Goal: Task Accomplishment & Management: Manage account settings

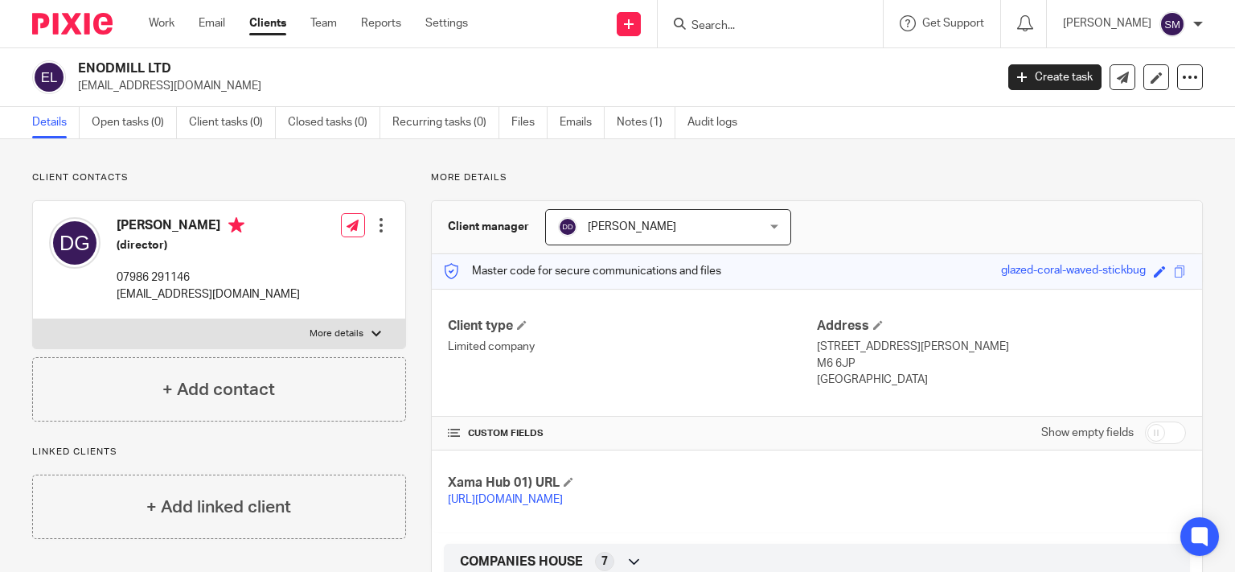
click at [690, 15] on form at bounding box center [775, 24] width 171 height 20
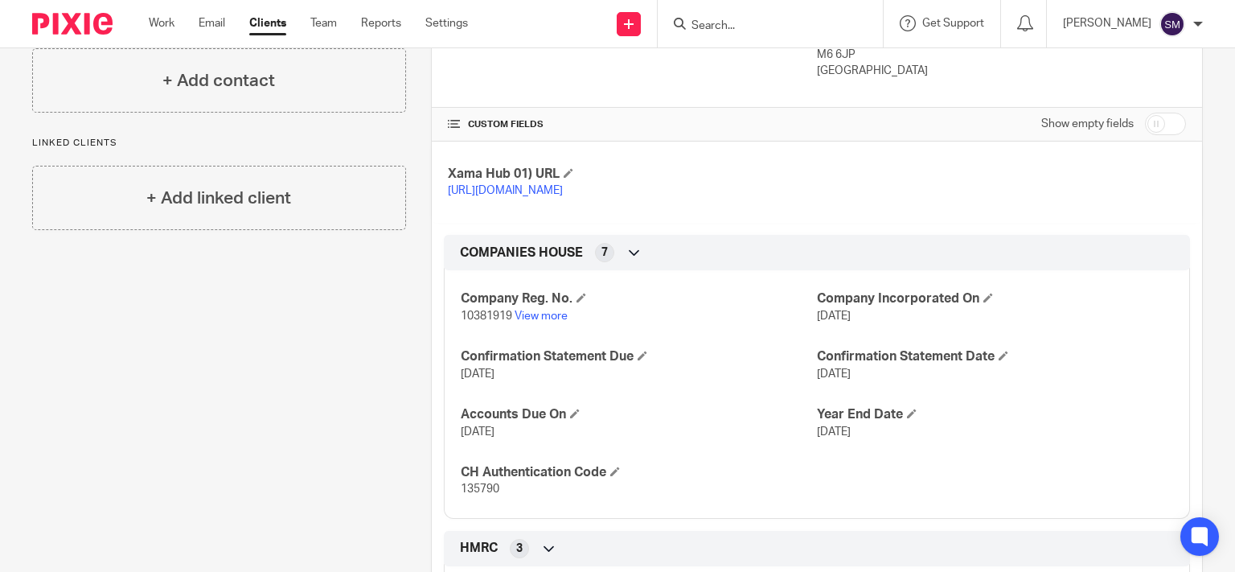
click at [706, 21] on input "Search" at bounding box center [762, 26] width 145 height 14
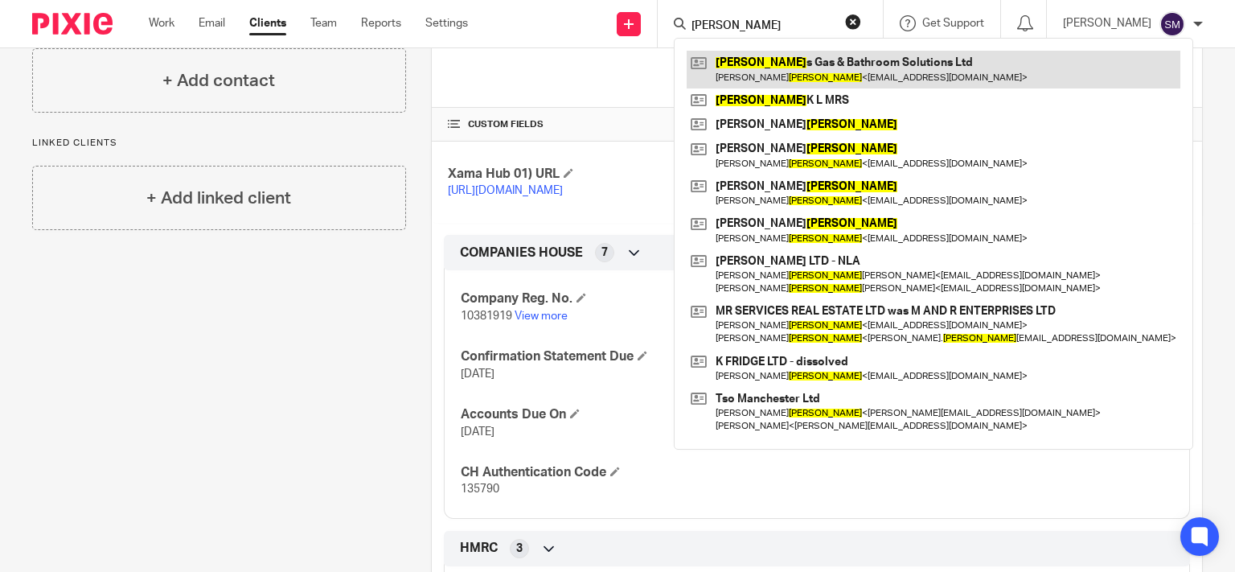
type input "GOODMAN"
click at [863, 67] on link at bounding box center [934, 69] width 494 height 37
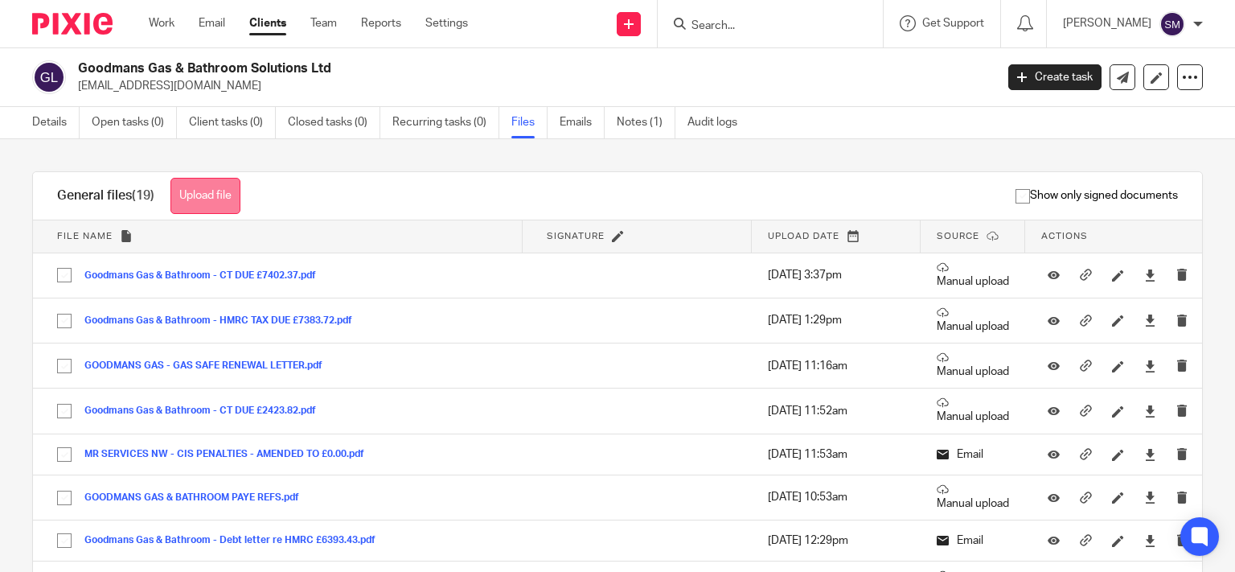
click at [229, 198] on button "Upload file" at bounding box center [205, 196] width 70 height 36
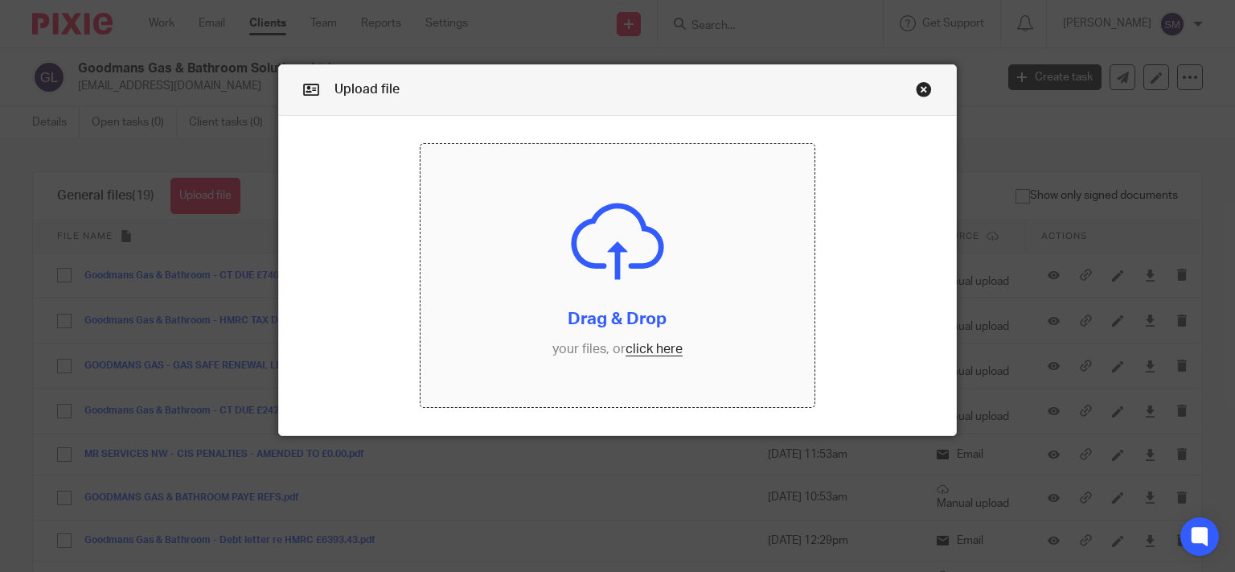
click at [625, 377] on input "file" at bounding box center [617, 275] width 394 height 263
click at [606, 295] on input "file" at bounding box center [617, 275] width 394 height 263
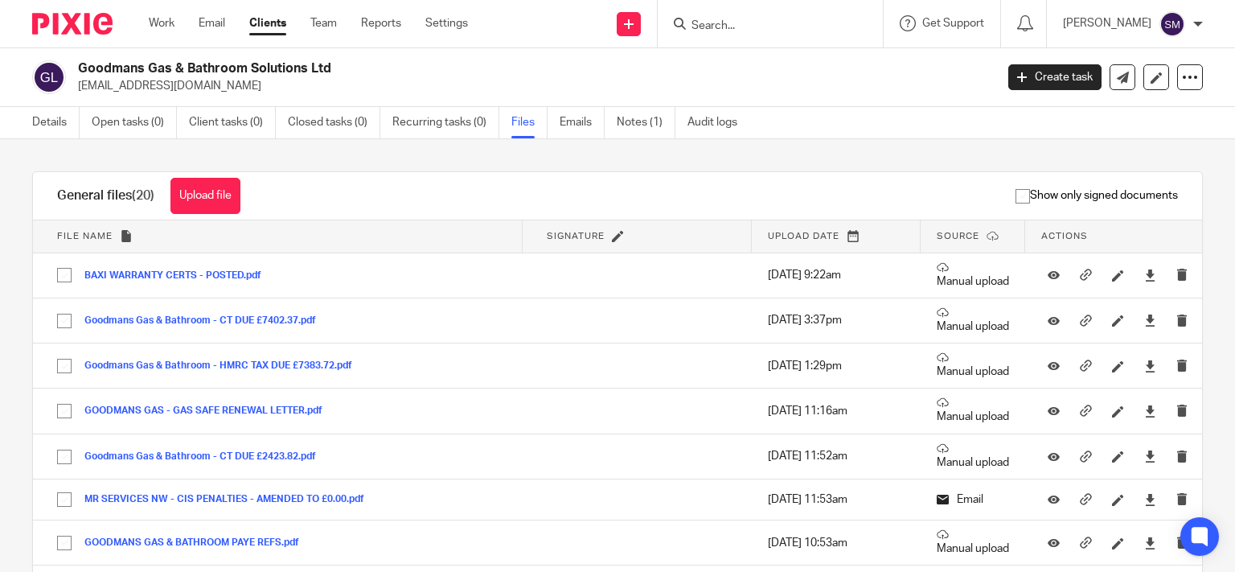
click at [707, 21] on input "Search" at bounding box center [762, 26] width 145 height 14
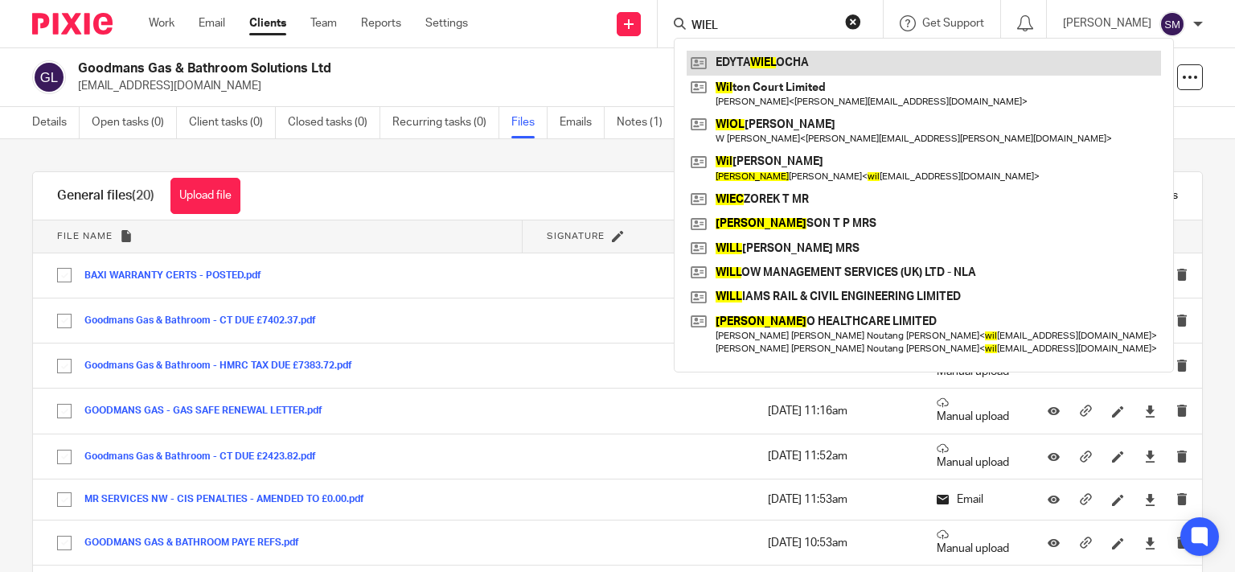
type input "WIEL"
click at [744, 64] on link at bounding box center [924, 63] width 474 height 24
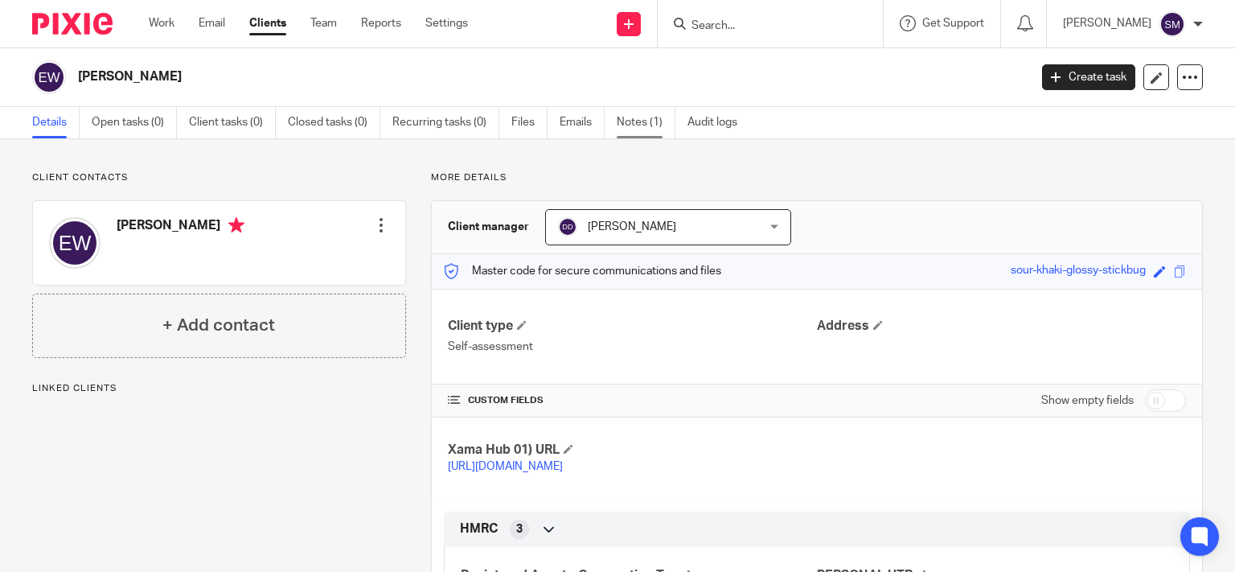
click at [625, 122] on link "Notes (1)" at bounding box center [646, 122] width 59 height 31
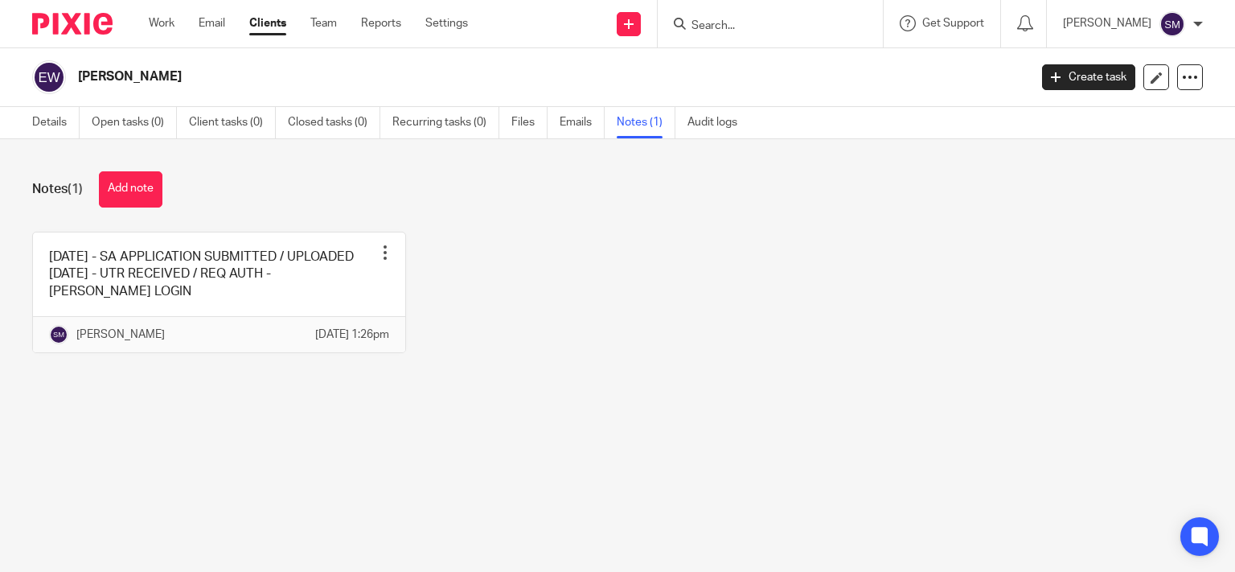
click at [400, 299] on div "29/07/25 - SA APPLICATION SUBMITTED / UPLOADED 29/08/25 - UTR RECEIVED / REQ AU…" at bounding box center [604, 305] width 1195 height 146
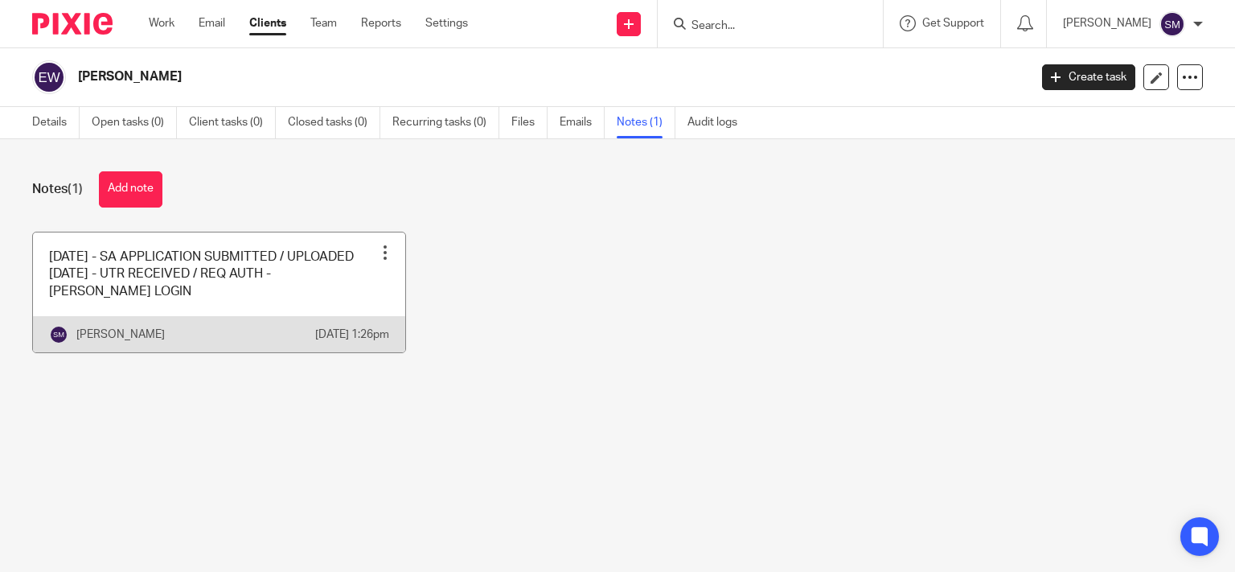
click at [346, 306] on link at bounding box center [219, 292] width 372 height 120
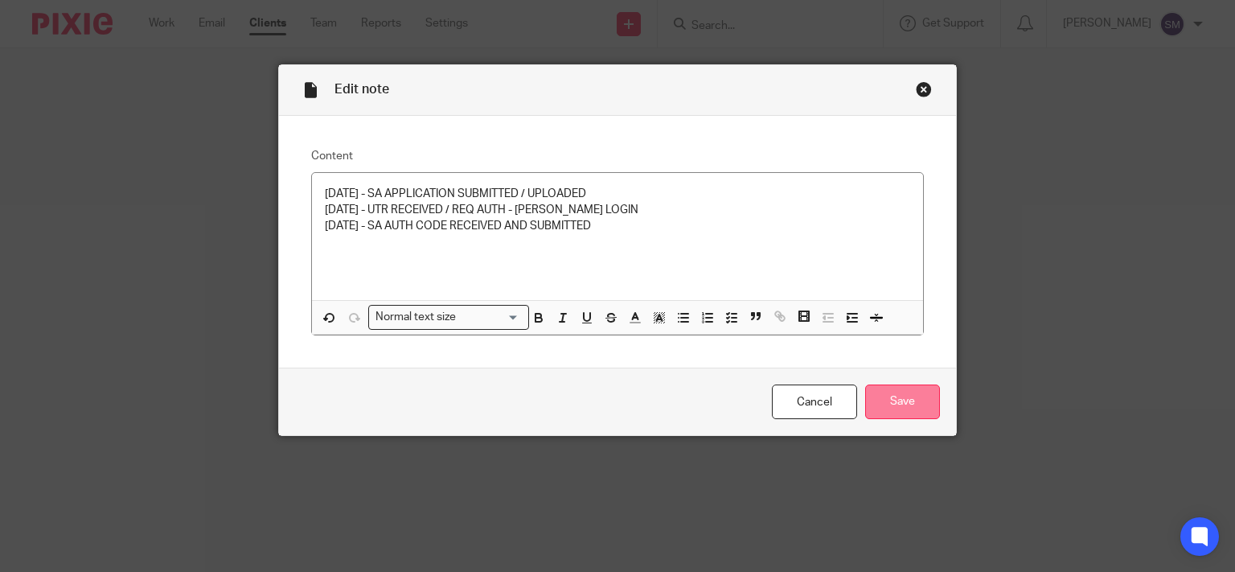
click at [866, 404] on input "Save" at bounding box center [902, 401] width 75 height 35
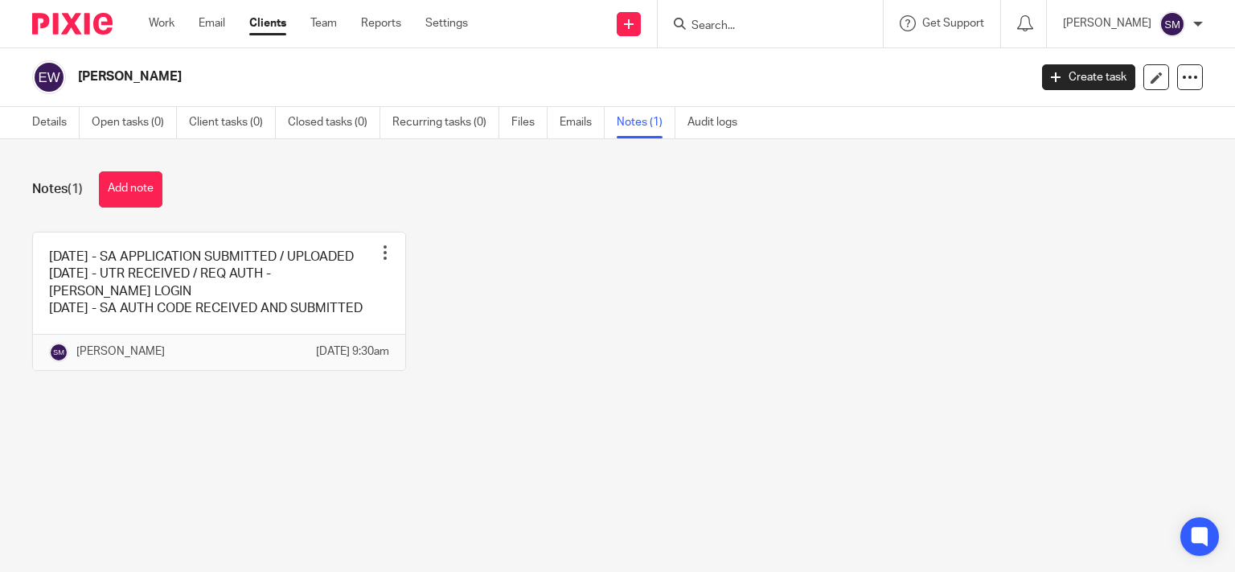
click at [708, 21] on input "Search" at bounding box center [762, 26] width 145 height 14
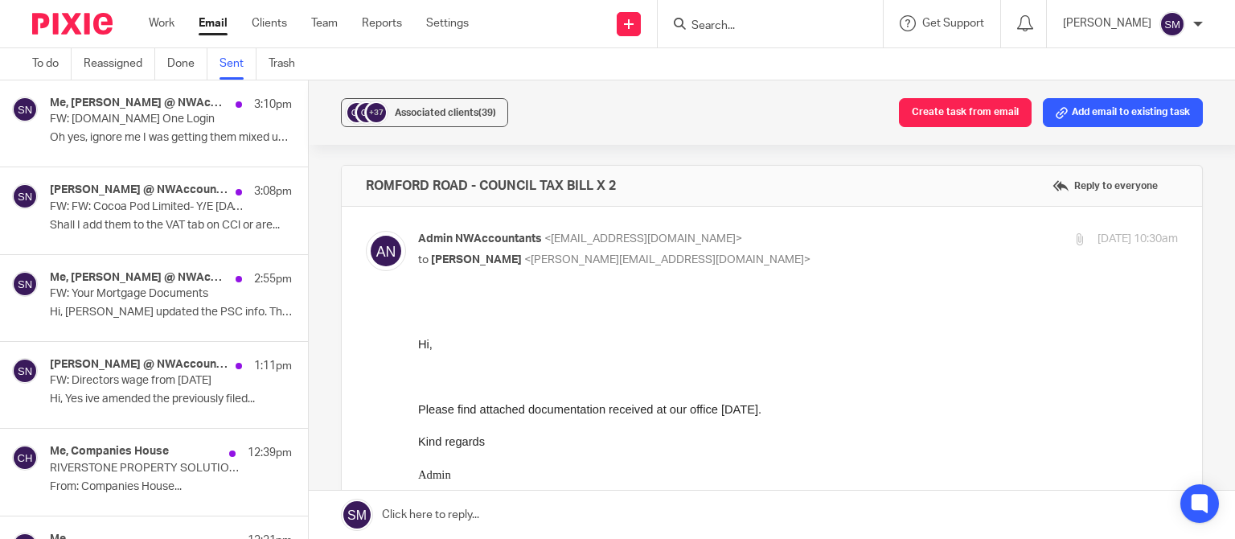
scroll to position [386, 0]
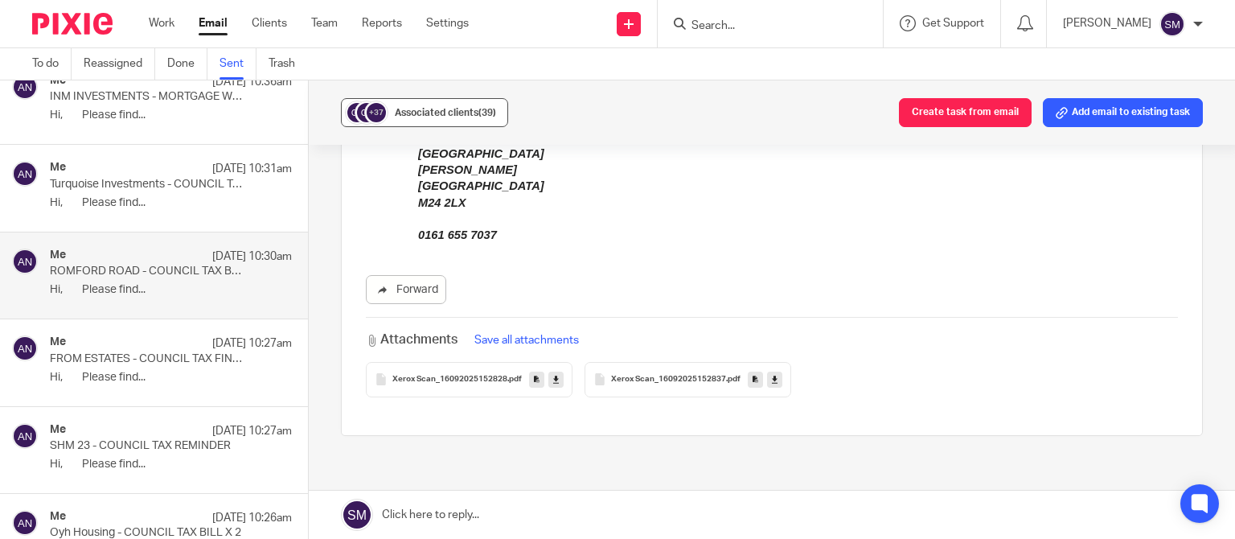
click at [461, 111] on span "Associated clients (39)" at bounding box center [445, 113] width 101 height 10
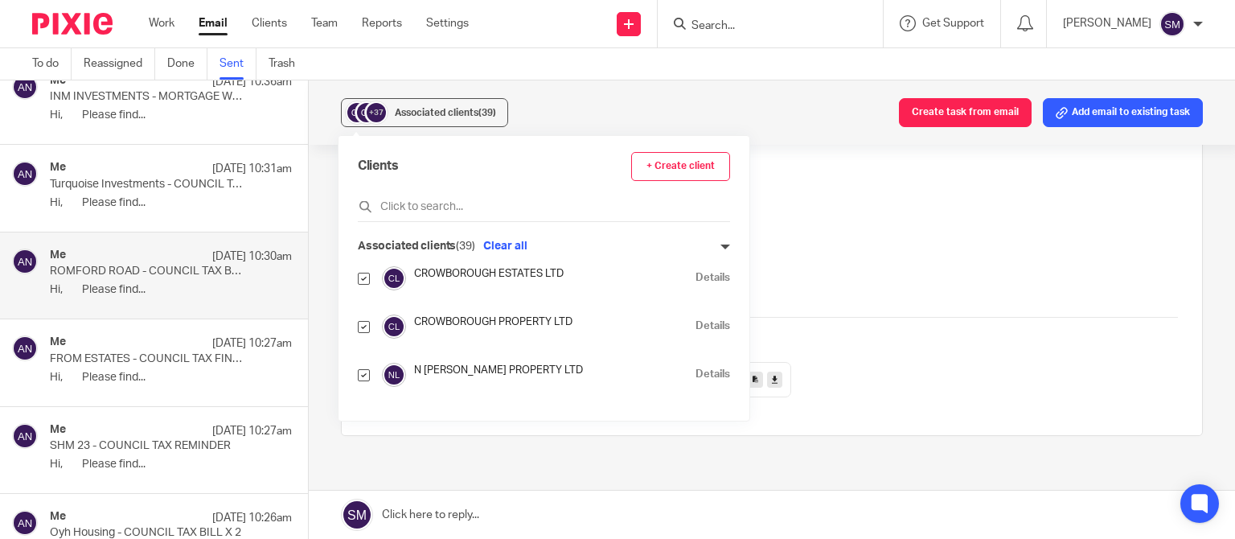
click at [695, 374] on link "Details" at bounding box center [712, 374] width 35 height 15
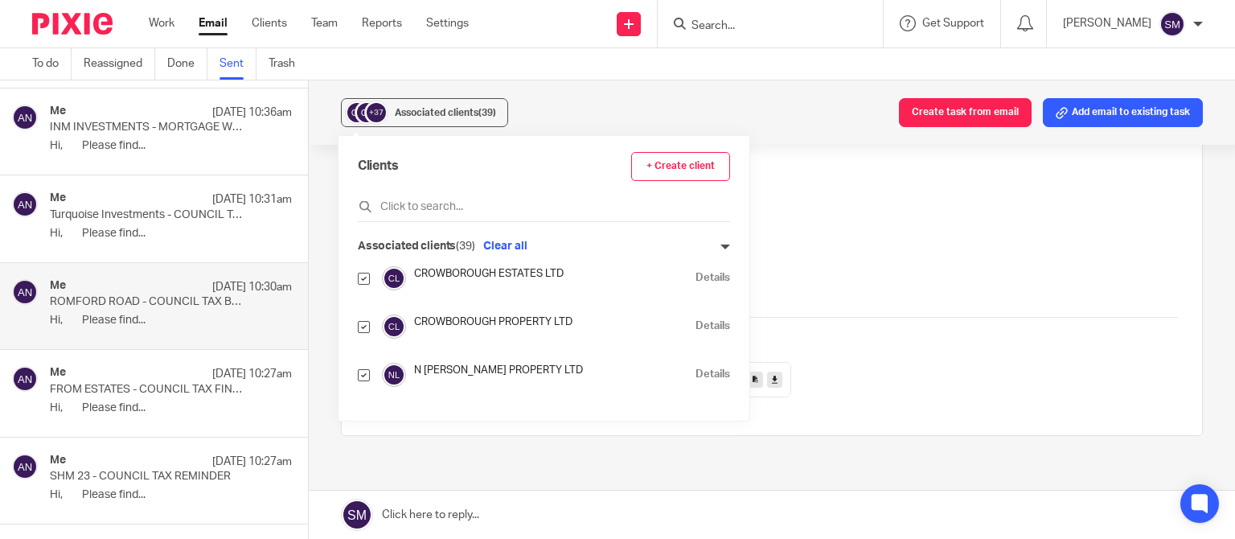
scroll to position [2357, 0]
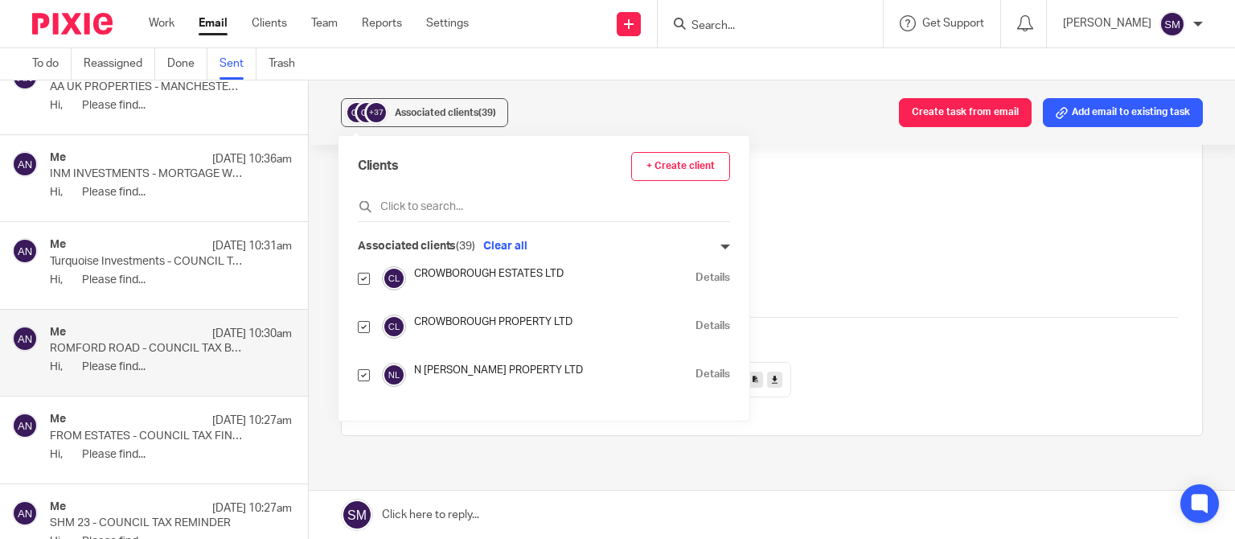
click at [166, 243] on div "Me 17 Sep 10:31am" at bounding box center [171, 246] width 242 height 16
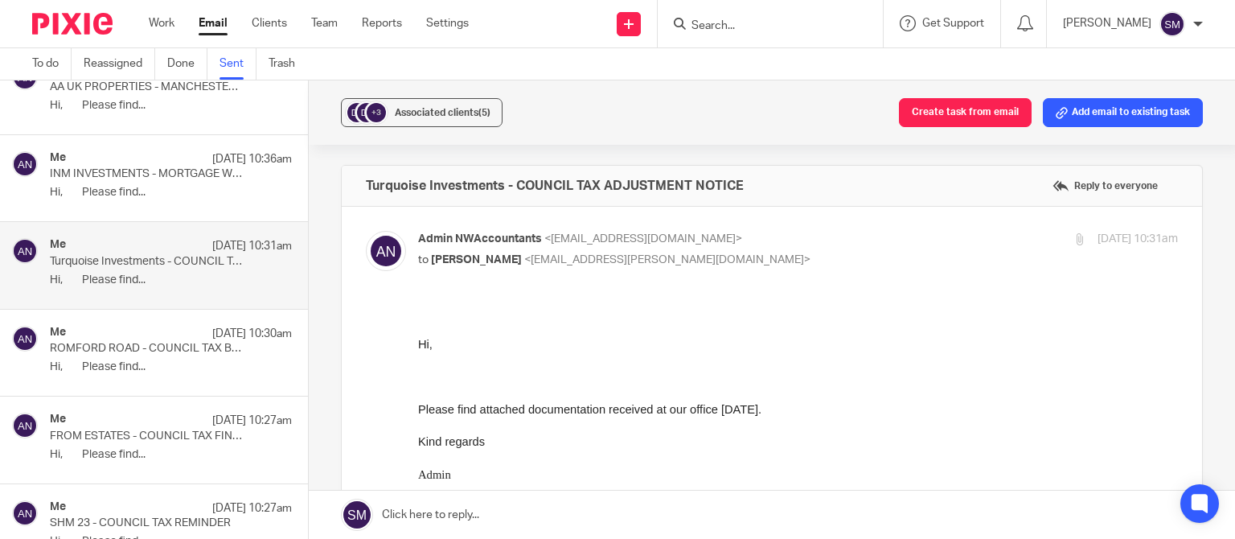
scroll to position [0, 0]
drag, startPoint x: 765, startPoint y: 183, endPoint x: 436, endPoint y: 189, distance: 329.6
click at [342, 178] on div "Turquoise Investments - COUNCIL TAX ADJUSTMENT NOTICE Reply to everyone" at bounding box center [772, 186] width 860 height 40
copy h4 "Turquoise Investments - COUNCIL TAX ADJUSTMENT NOTICE"
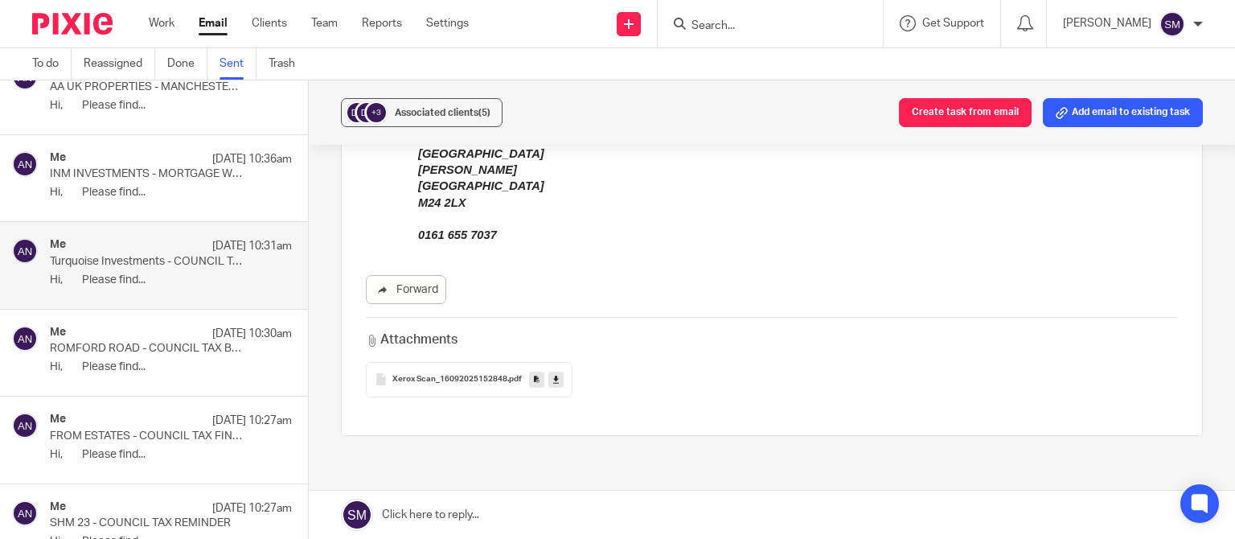
click at [534, 379] on icon at bounding box center [537, 379] width 6 height 12
click at [436, 115] on span "Associated clients (5)" at bounding box center [443, 113] width 96 height 10
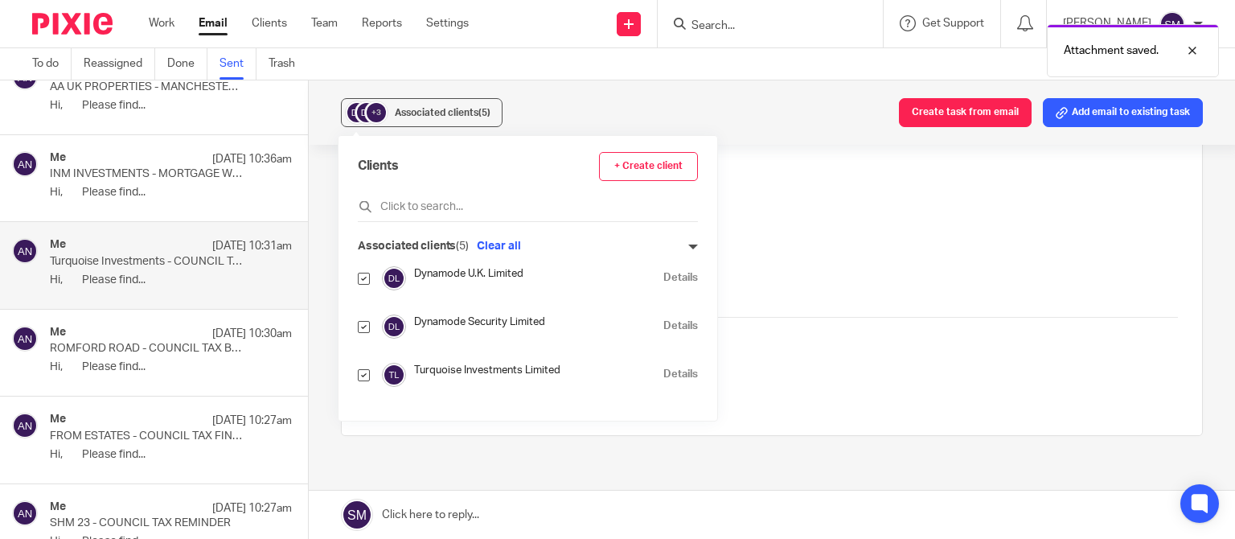
scroll to position [77, 0]
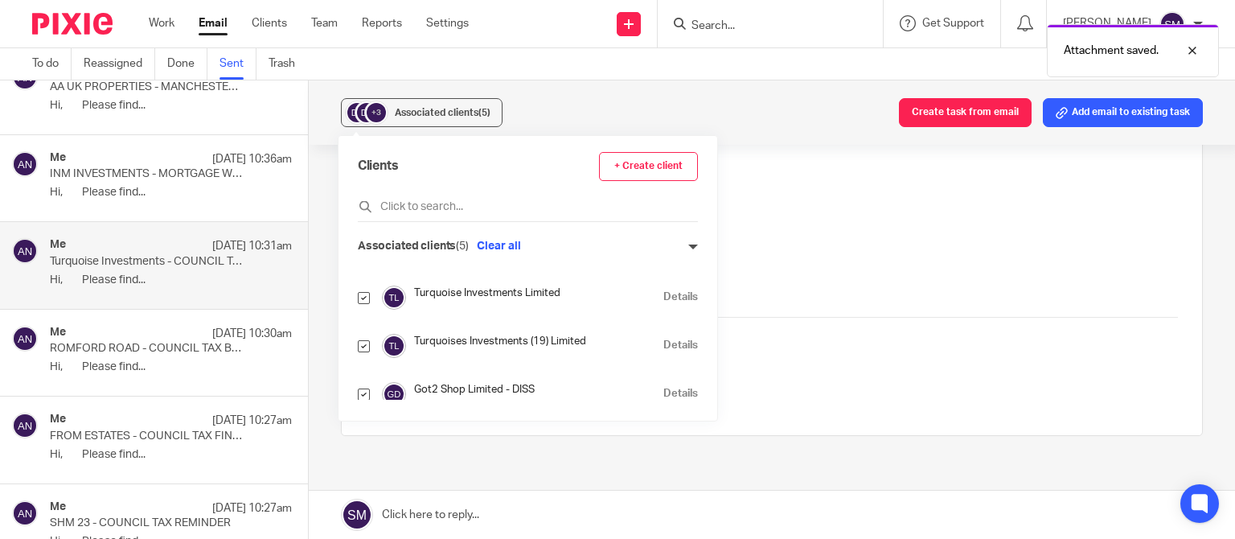
click at [663, 297] on link "Details" at bounding box center [680, 296] width 35 height 15
click at [160, 168] on p "INM INVESTMENTS - MORTGAGE WORKS LETTER" at bounding box center [147, 174] width 194 height 14
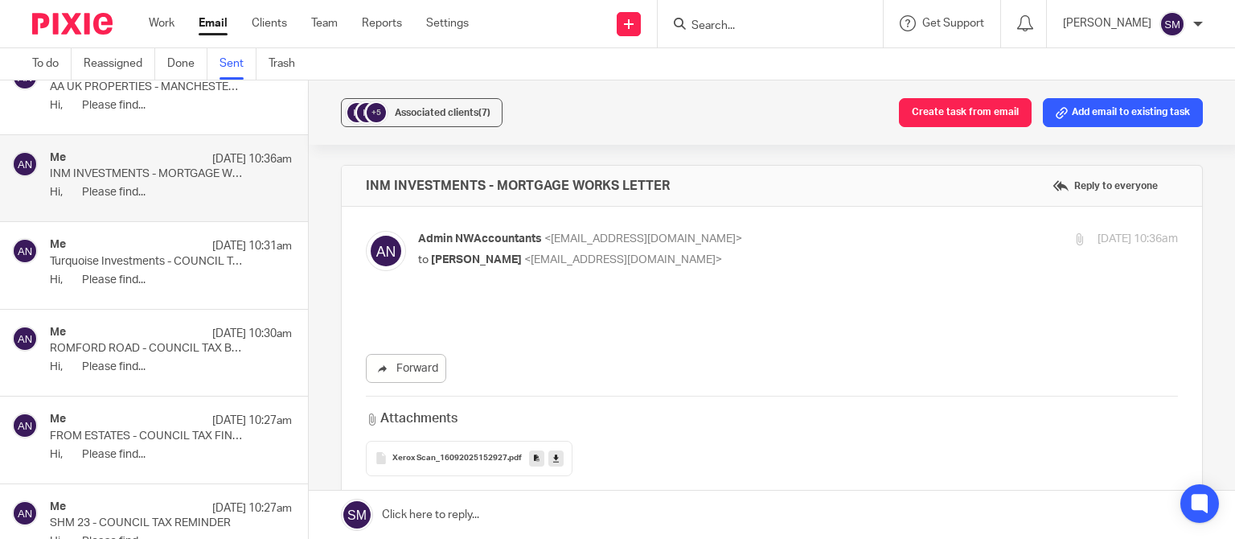
scroll to position [0, 0]
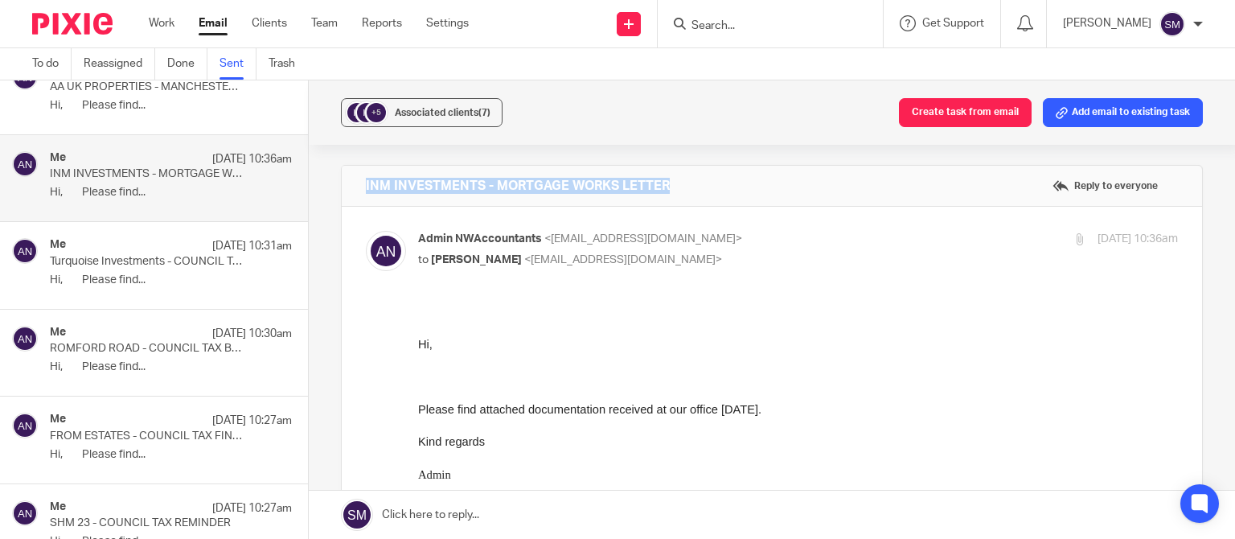
drag, startPoint x: 692, startPoint y: 185, endPoint x: 342, endPoint y: 191, distance: 349.7
click at [342, 191] on div "INM INVESTMENTS - MORTGAGE WORKS LETTER Reply to everyone" at bounding box center [772, 186] width 860 height 40
copy h4 "INM INVESTMENTS - MORTGAGE WORKS LETTER"
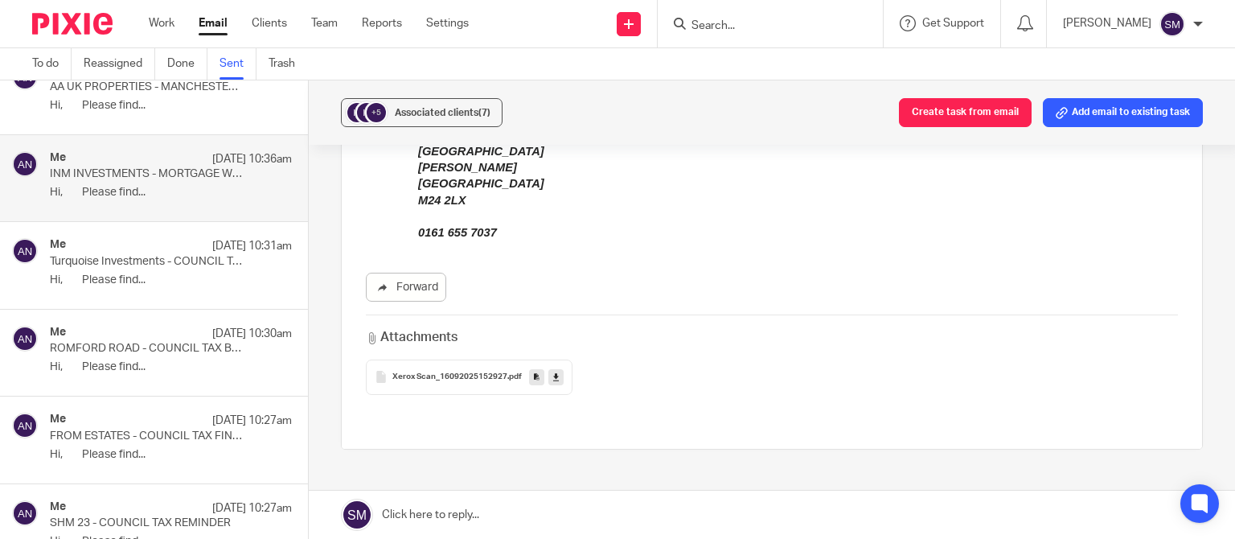
scroll to position [463, 0]
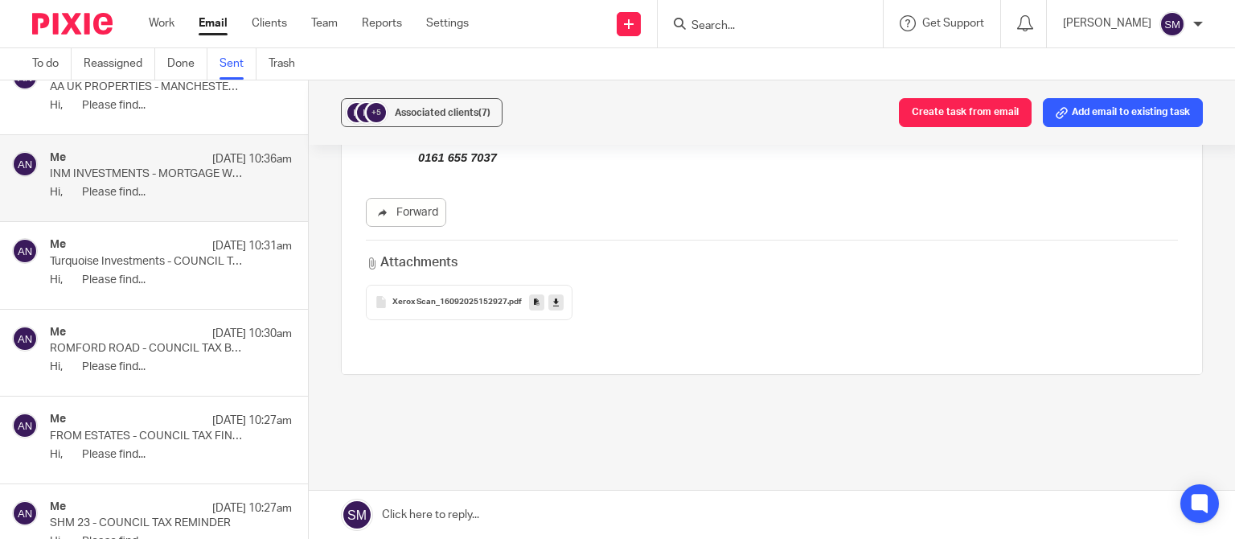
click at [529, 301] on link at bounding box center [536, 302] width 15 height 16
click at [474, 103] on button "+5 Associated clients (7)" at bounding box center [422, 112] width 162 height 29
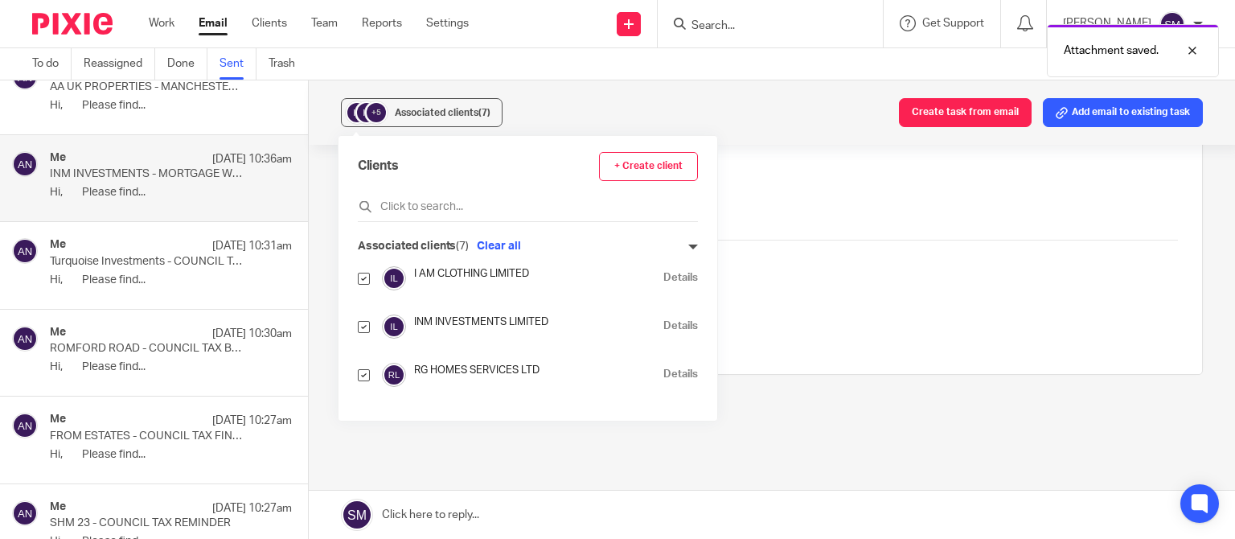
click at [663, 322] on link "Details" at bounding box center [680, 325] width 35 height 15
click at [130, 252] on div "Me 17 Sep 10:31am" at bounding box center [171, 246] width 242 height 16
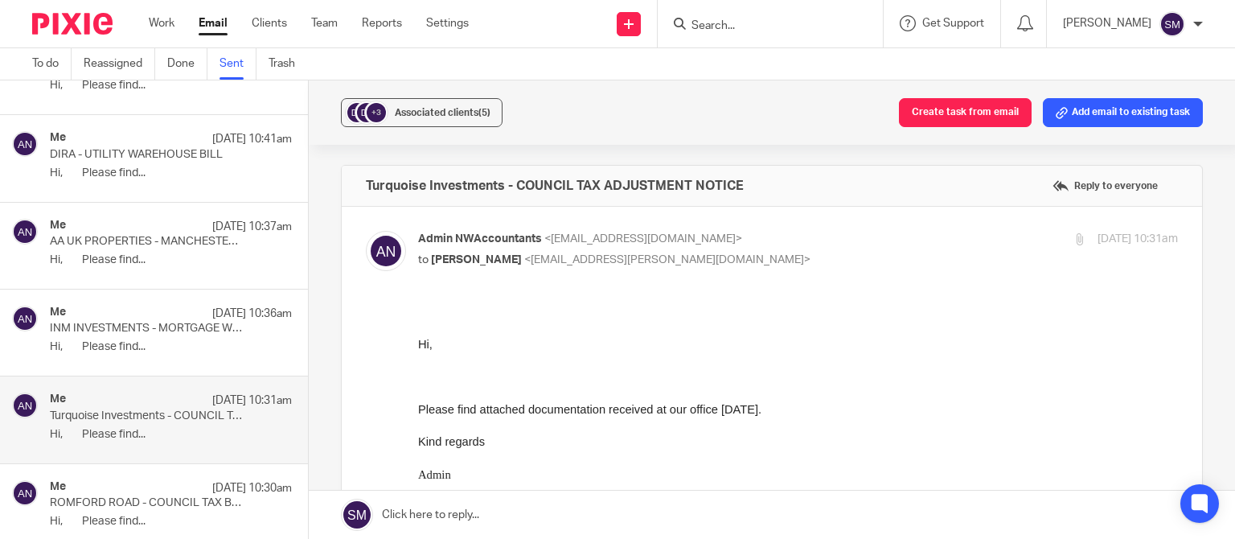
scroll to position [0, 0]
drag, startPoint x: 822, startPoint y: 188, endPoint x: 331, endPoint y: 163, distance: 491.8
click at [342, 166] on div "Turquoise Investments - COUNCIL TAX ADJUSTMENT NOTICE Reply to everyone" at bounding box center [772, 186] width 860 height 40
click at [117, 330] on p "INM INVESTMENTS - MORTGAGE WORKS LETTER" at bounding box center [147, 329] width 194 height 14
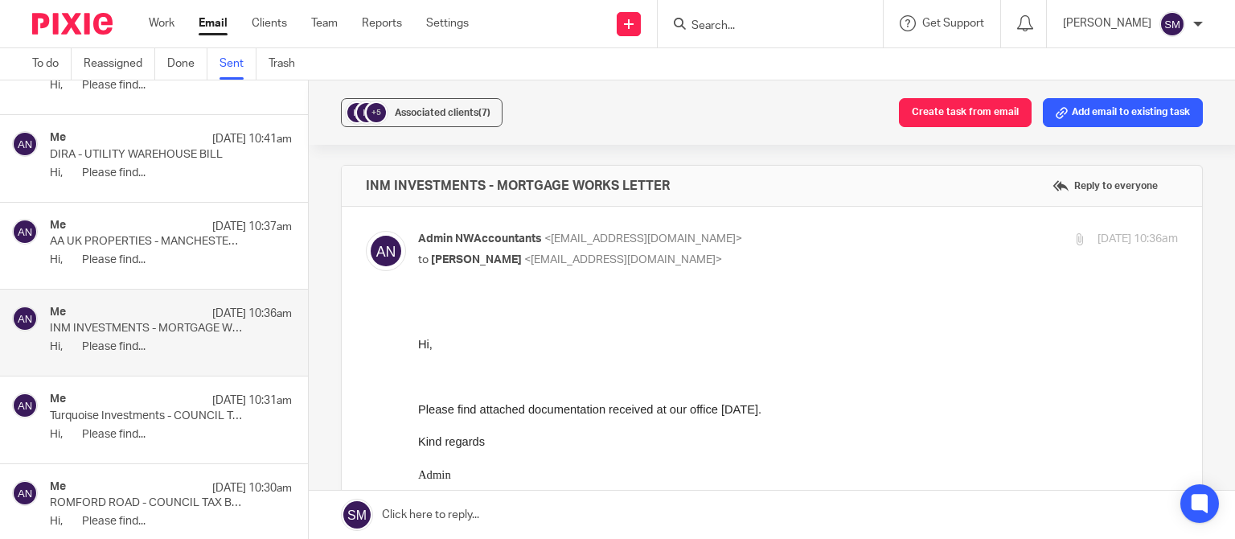
click at [140, 240] on p "AA UK PROPERTIES - MANCHESTER COUNCIL LEGAL ACTION NOTICE" at bounding box center [147, 242] width 194 height 14
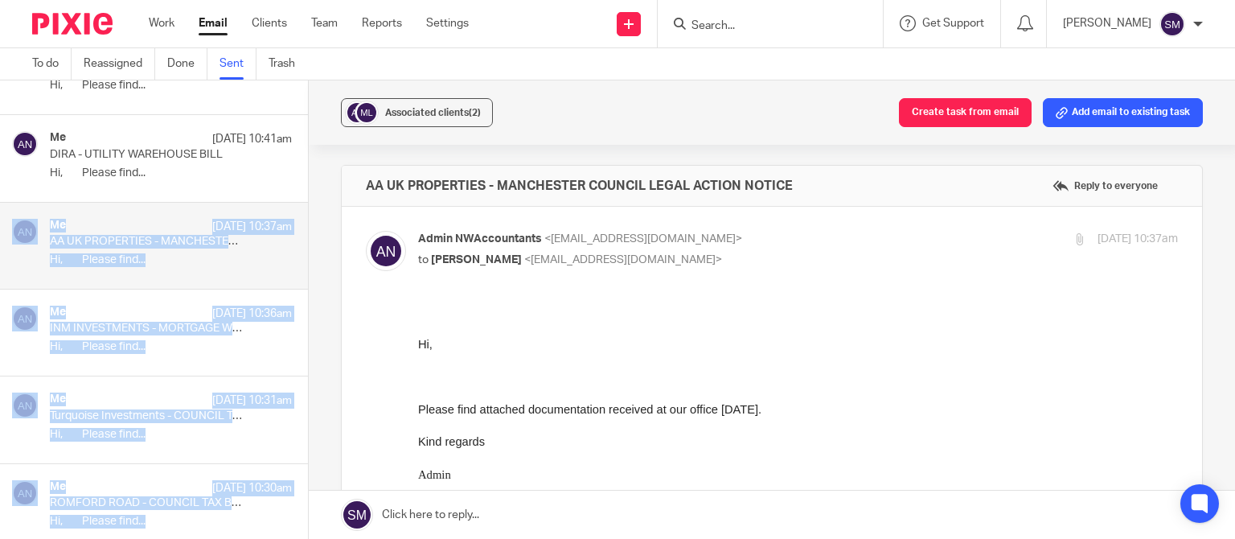
drag, startPoint x: 815, startPoint y: 175, endPoint x: 418, endPoint y: 177, distance: 397.1
click at [342, 174] on div "AA UK PROPERTIES - MANCHESTER COUNCIL LEGAL ACTION NOTICE Reply to everyone" at bounding box center [772, 186] width 860 height 40
click at [404, 177] on div "AA UK PROPERTIES - MANCHESTER COUNCIL LEGAL ACTION NOTICE Reply to everyone" at bounding box center [772, 186] width 860 height 40
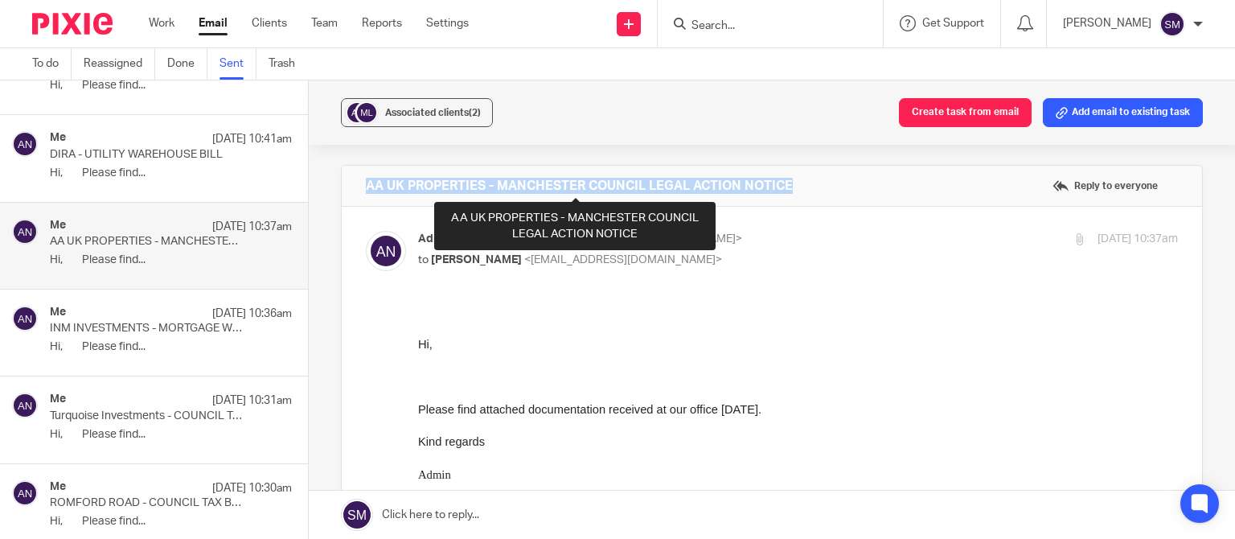
drag, startPoint x: 805, startPoint y: 186, endPoint x: 378, endPoint y: 185, distance: 427.7
click at [364, 189] on div "AA UK PROPERTIES - MANCHESTER COUNCIL LEGAL ACTION NOTICE Reply to everyone" at bounding box center [772, 186] width 860 height 40
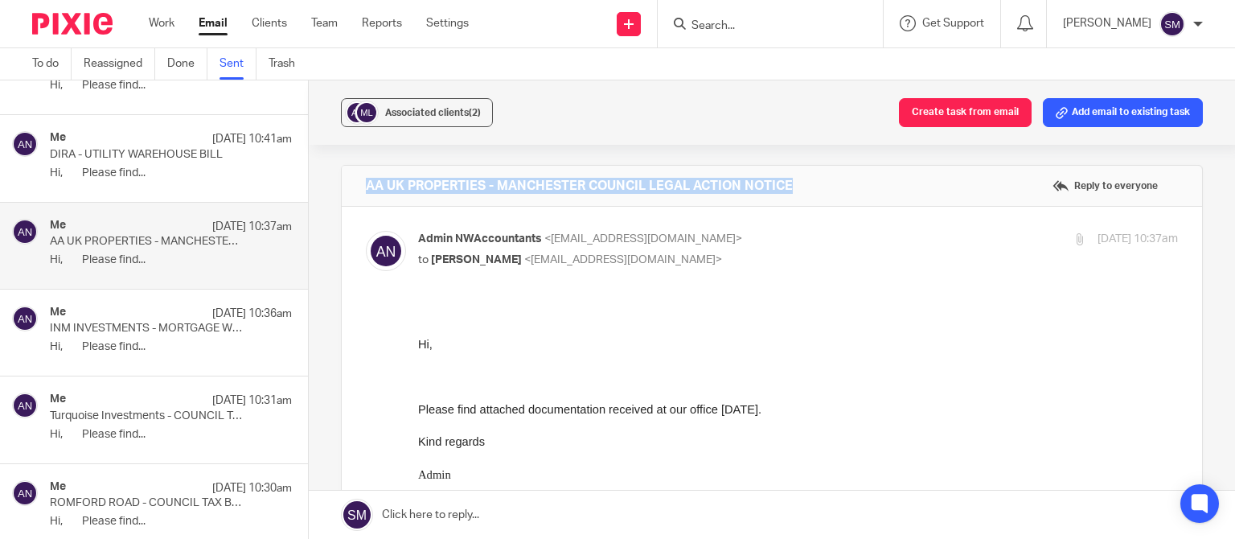
copy h4 "AA UK PROPERTIES - MANCHESTER COUNCIL LEGAL ACTION NOTICE"
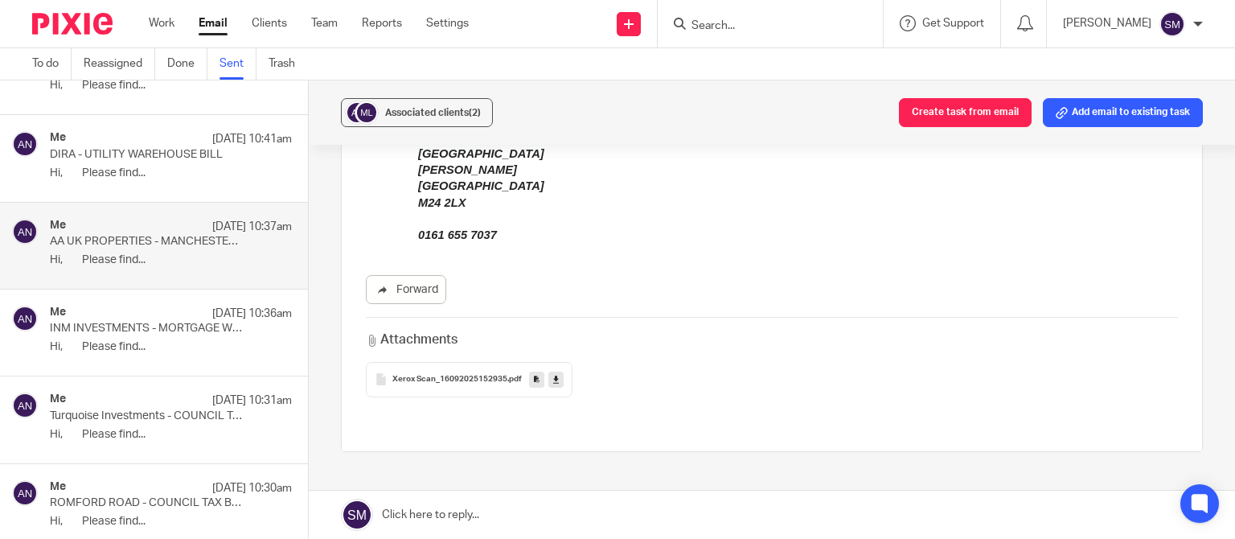
click at [529, 382] on link at bounding box center [536, 379] width 15 height 16
click at [457, 118] on div "Associated clients (2)" at bounding box center [433, 113] width 96 height 16
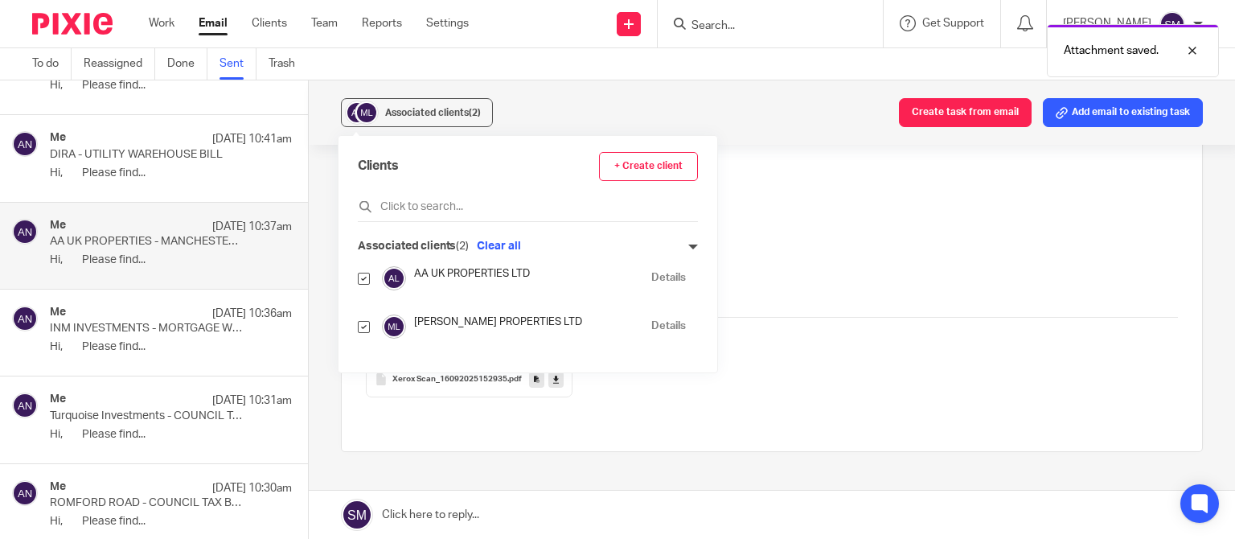
click at [651, 275] on link "Details" at bounding box center [668, 277] width 35 height 15
click at [204, 142] on div "17 Sep 10:41am" at bounding box center [248, 139] width 88 height 16
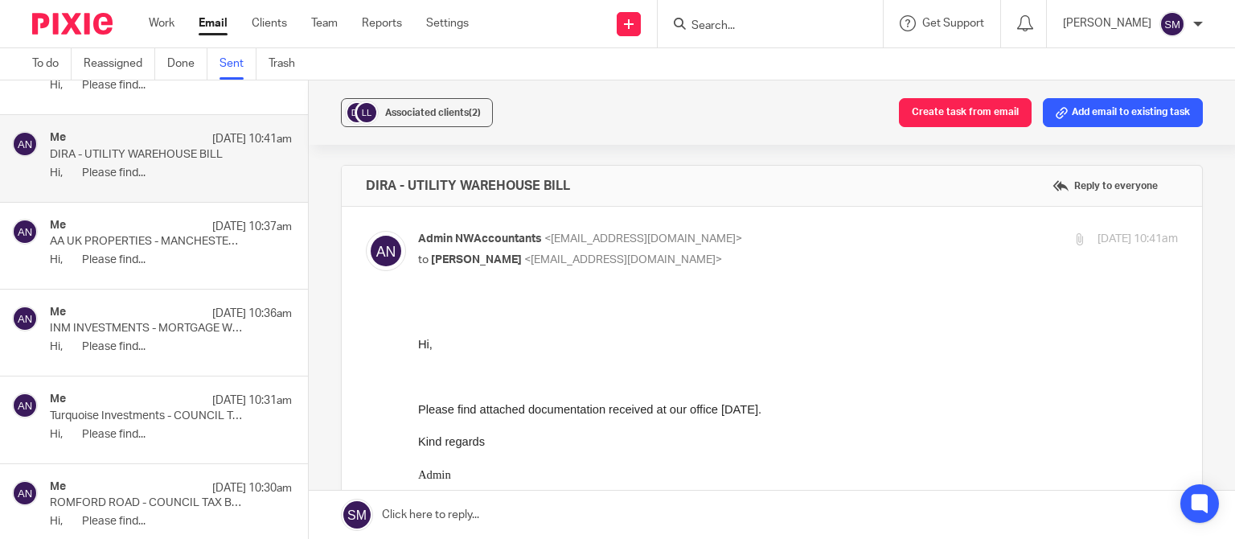
scroll to position [0, 0]
drag, startPoint x: 655, startPoint y: 188, endPoint x: 357, endPoint y: 185, distance: 298.3
click at [342, 191] on div "DIRA - UTILITY WAREHOUSE BILL Reply to everyone" at bounding box center [772, 186] width 860 height 40
copy h4 "DIRA - UTILITY WAREHOUSE BILL"
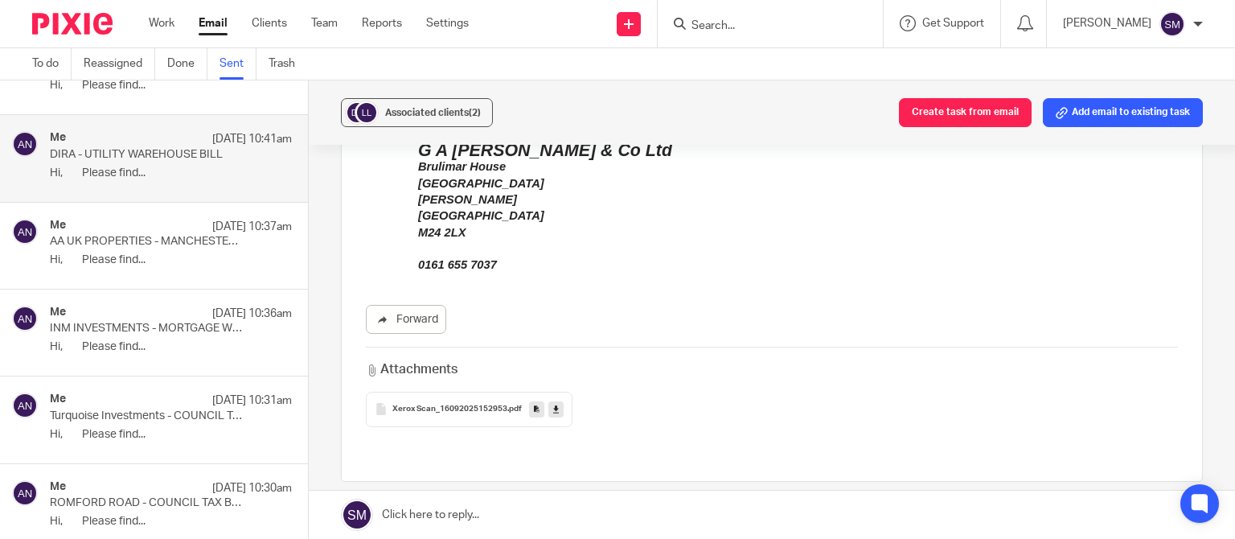
scroll to position [386, 0]
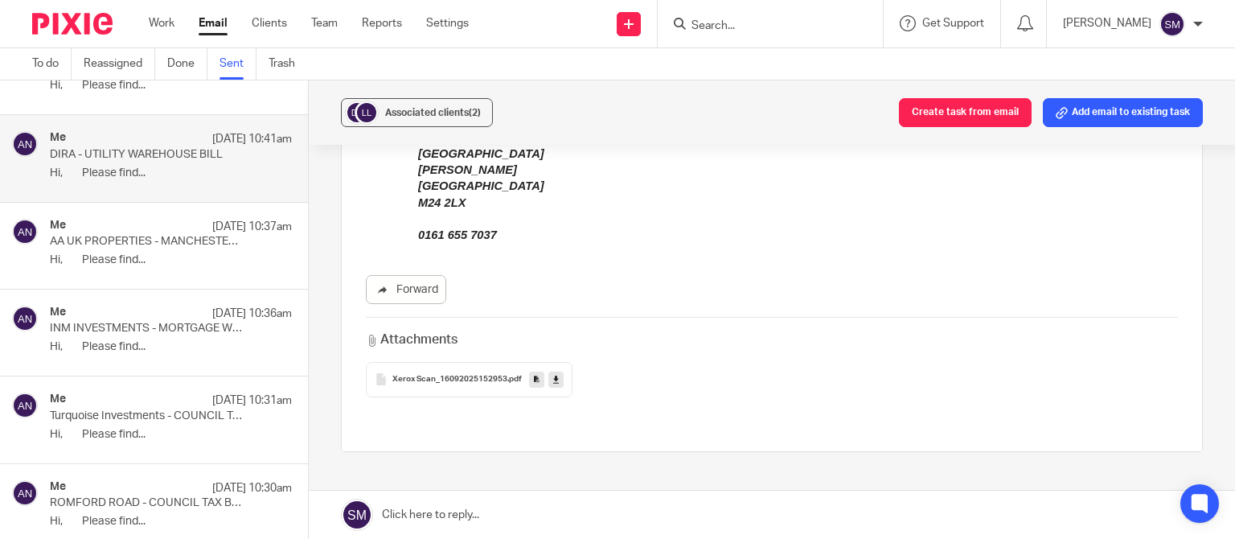
click at [534, 378] on icon at bounding box center [537, 379] width 6 height 12
click at [452, 111] on span "Associated clients (2)" at bounding box center [433, 113] width 96 height 10
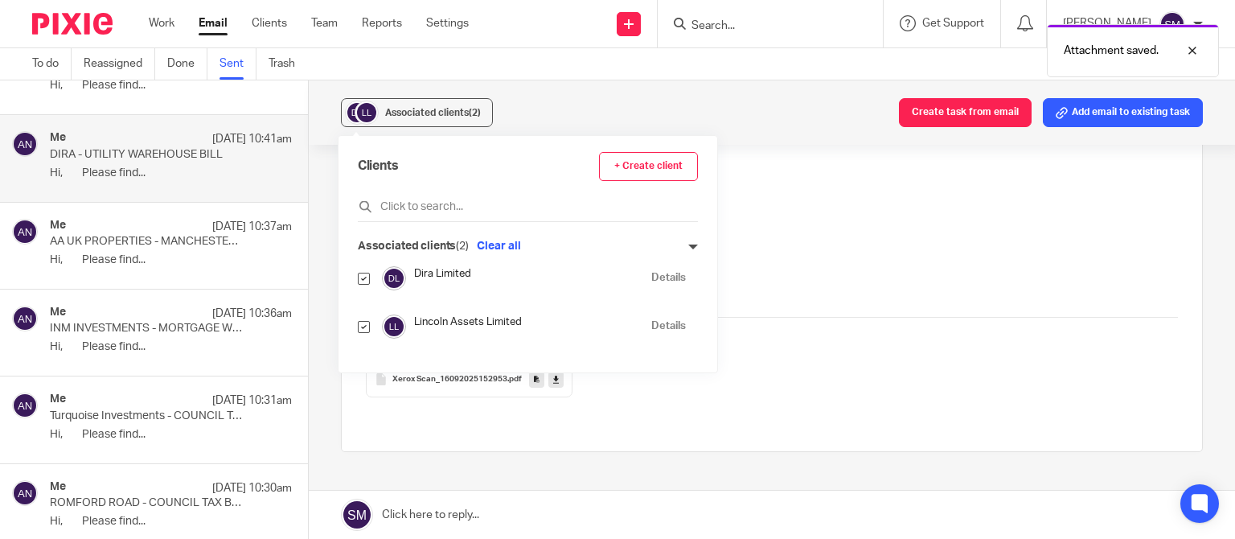
click at [654, 275] on link "Details" at bounding box center [668, 277] width 35 height 15
click at [534, 381] on icon at bounding box center [537, 379] width 6 height 12
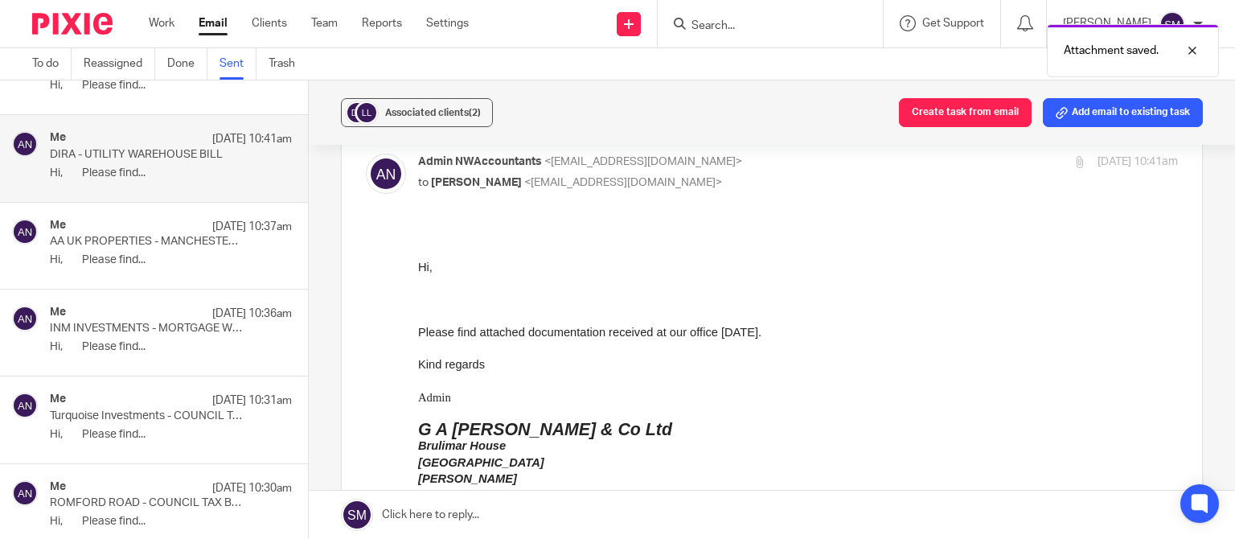
scroll to position [0, 0]
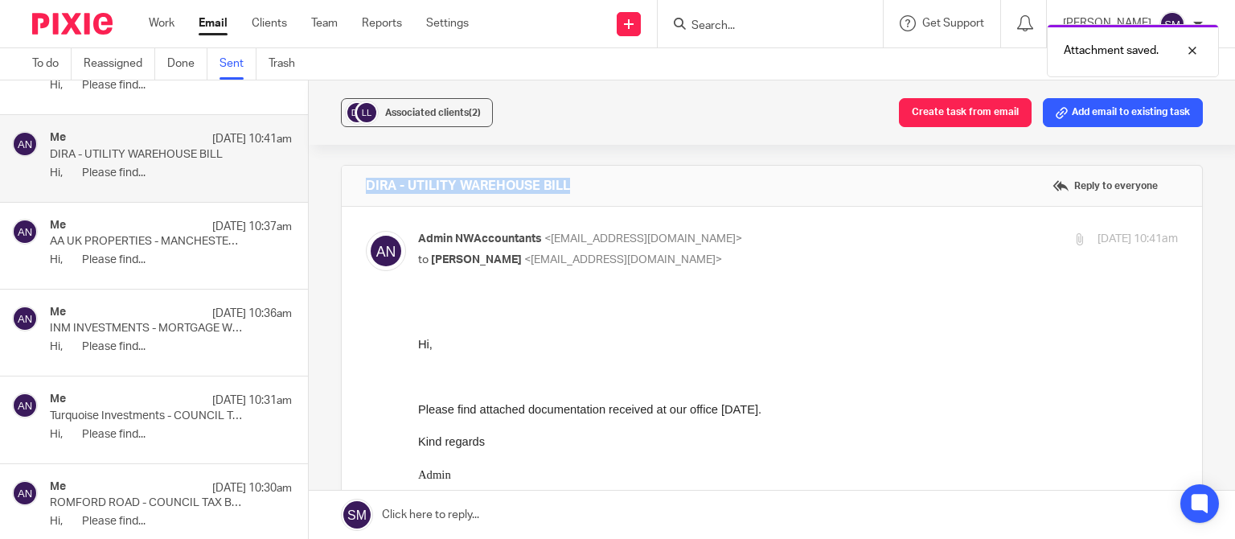
copy h4 "DIRA - UTILITY WAREHOUSE BILL"
click at [413, 109] on span "Associated clients (2)" at bounding box center [433, 113] width 96 height 10
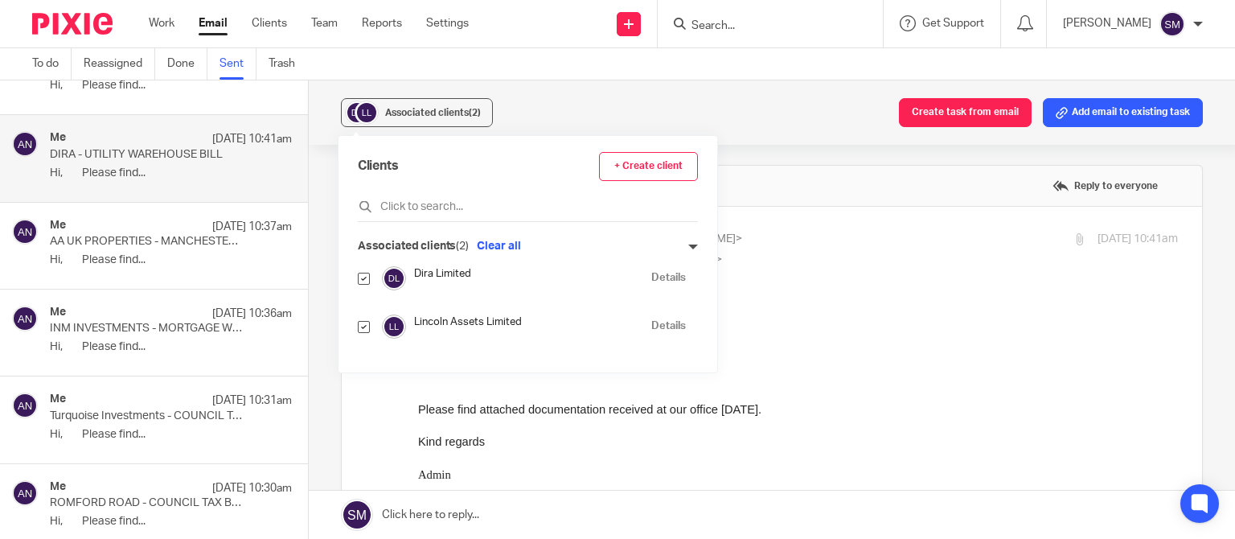
click at [651, 278] on link "Details" at bounding box center [668, 277] width 35 height 15
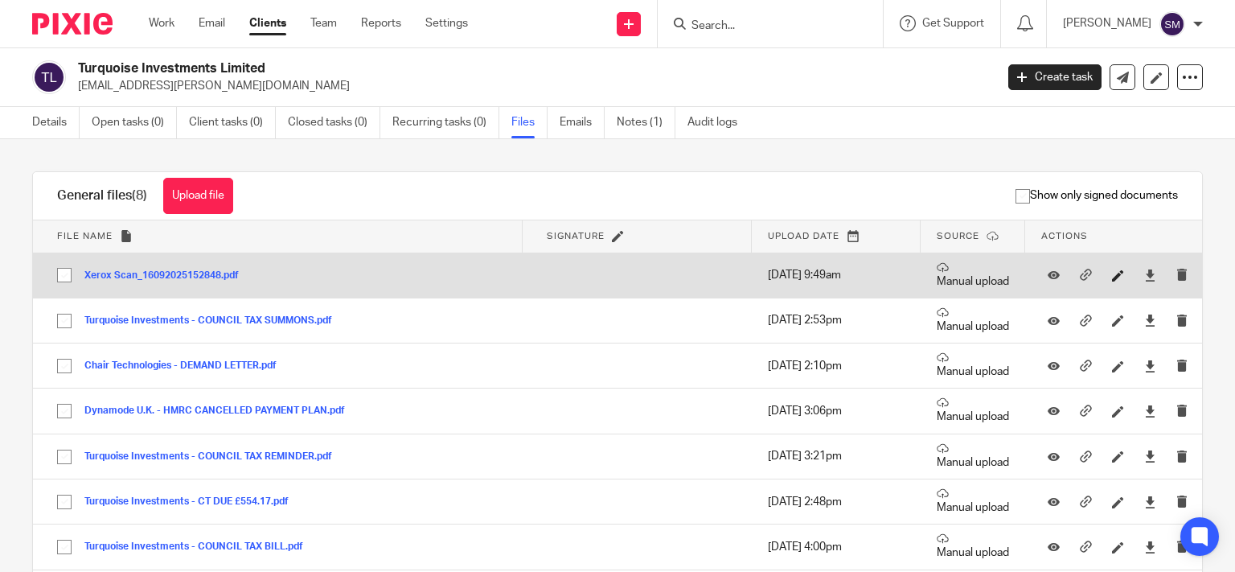
click at [1112, 276] on icon at bounding box center [1118, 275] width 12 height 12
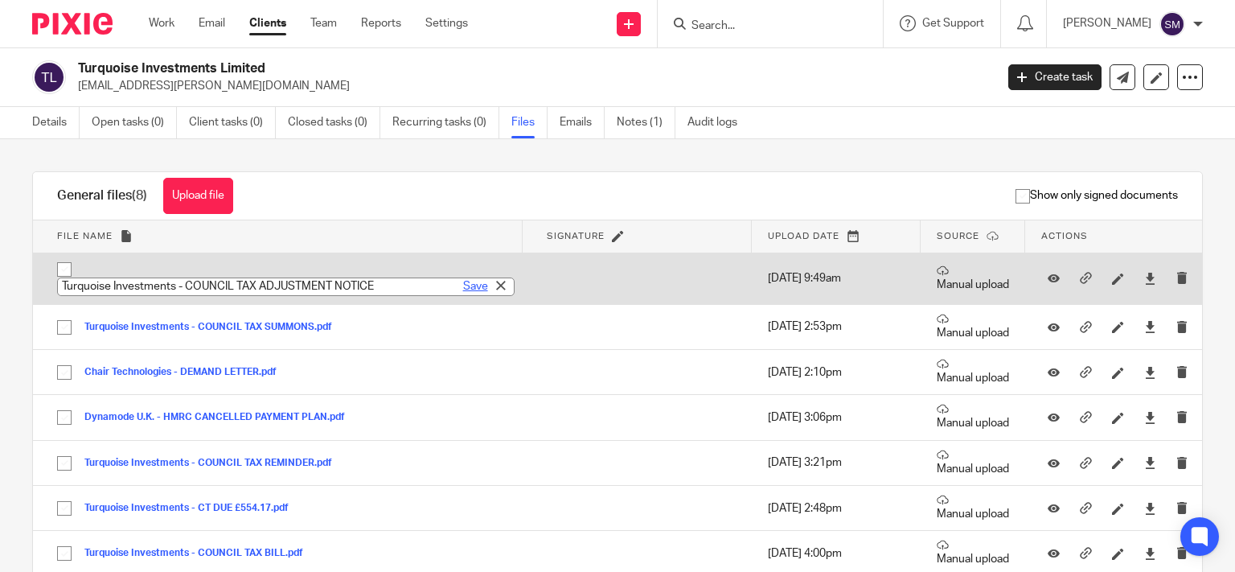
type input "Turquoise Investments - COUNCIL TAX ADJUSTMENT NOTICE"
click at [463, 283] on link "Save" at bounding box center [475, 286] width 25 height 16
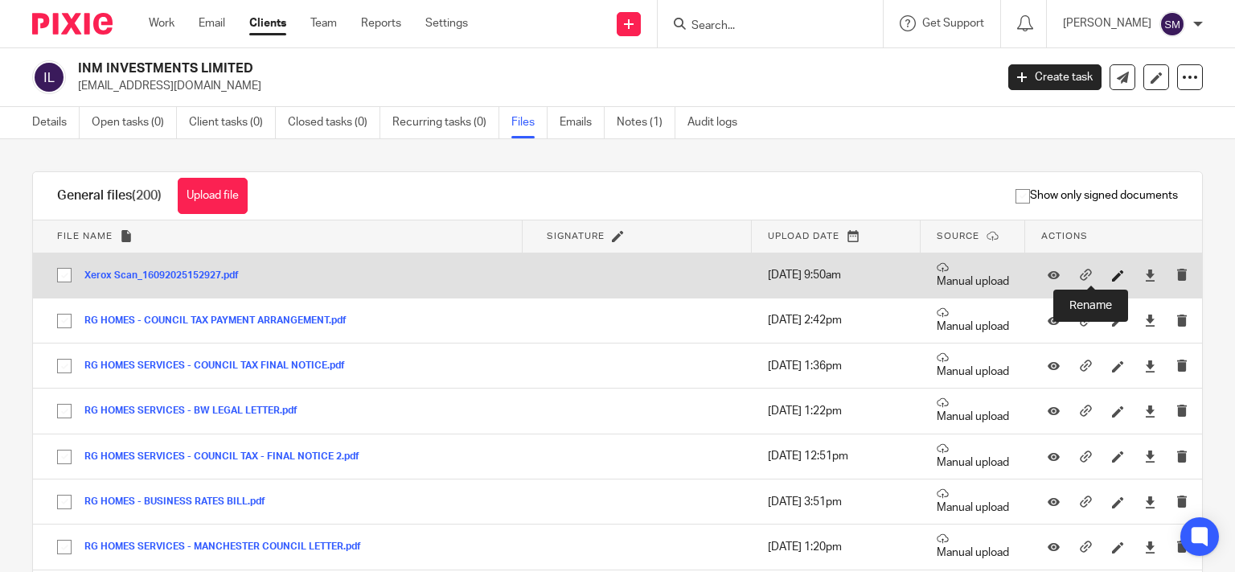
click at [1112, 278] on icon at bounding box center [1118, 275] width 12 height 12
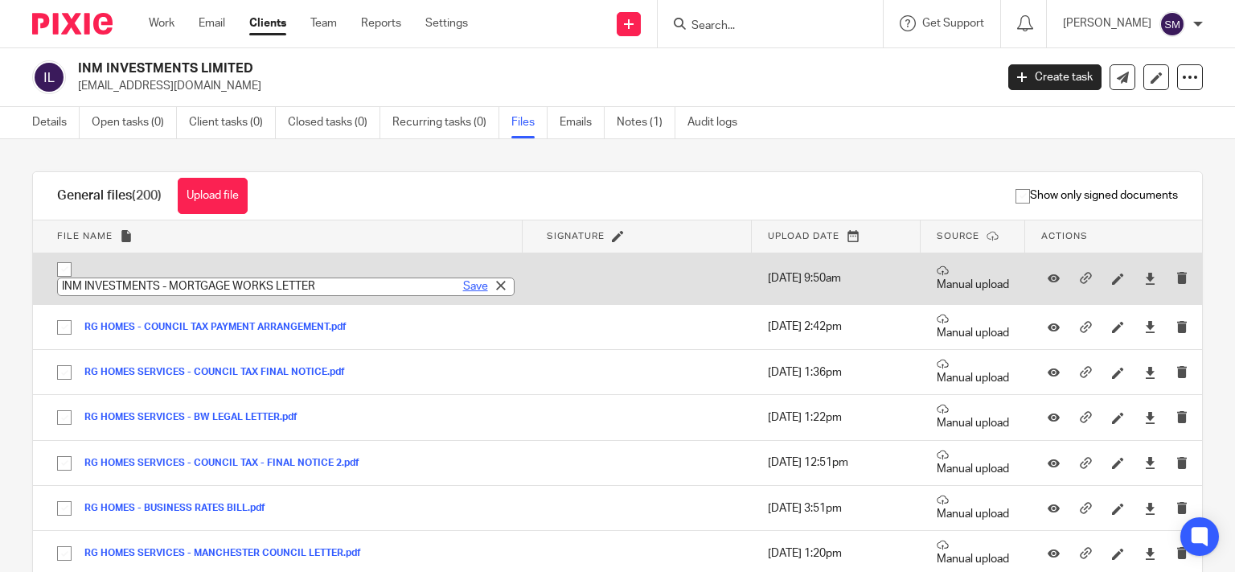
type input "INM INVESTMENTS - MORTGAGE WORKS LETTER"
click at [463, 285] on link "Save" at bounding box center [475, 286] width 25 height 16
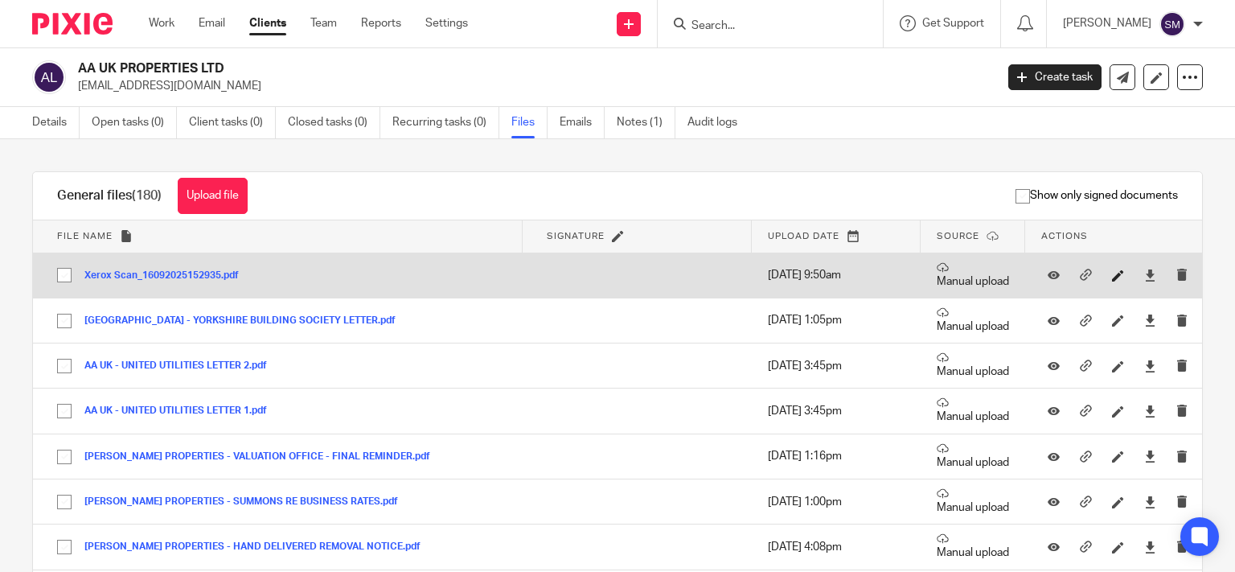
click at [1112, 269] on link at bounding box center [1122, 275] width 20 height 16
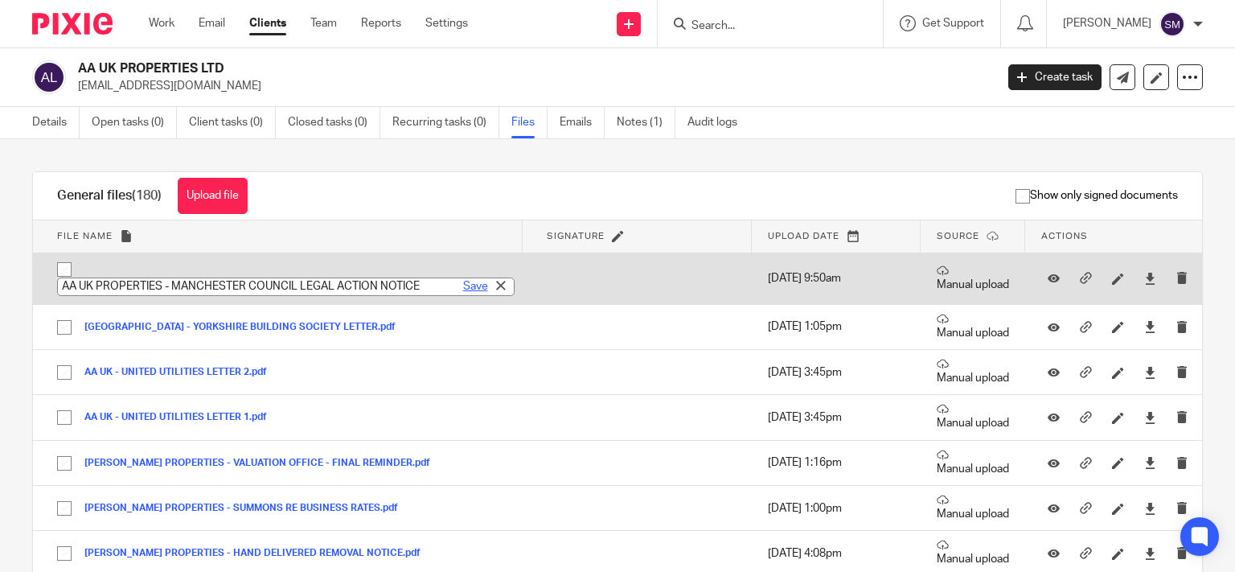
type input "AA UK PROPERTIES - MANCHESTER COUNCIL LEGAL ACTION NOTICE"
click at [463, 293] on link "Save" at bounding box center [475, 286] width 25 height 16
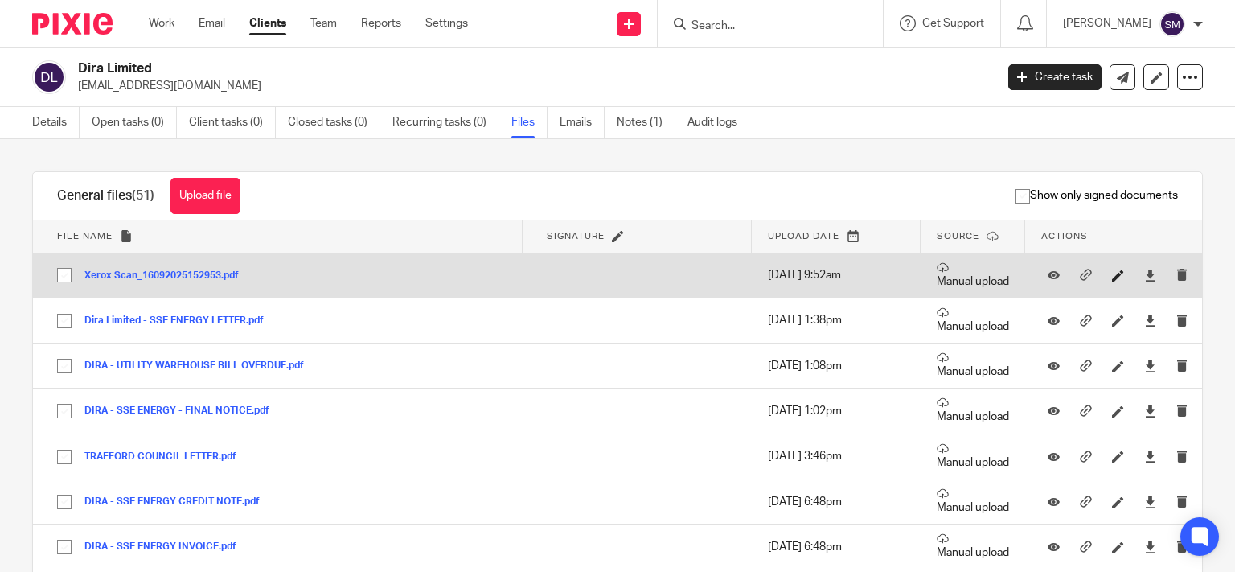
click at [1112, 275] on icon at bounding box center [1118, 275] width 12 height 12
